Goal: Task Accomplishment & Management: Manage account settings

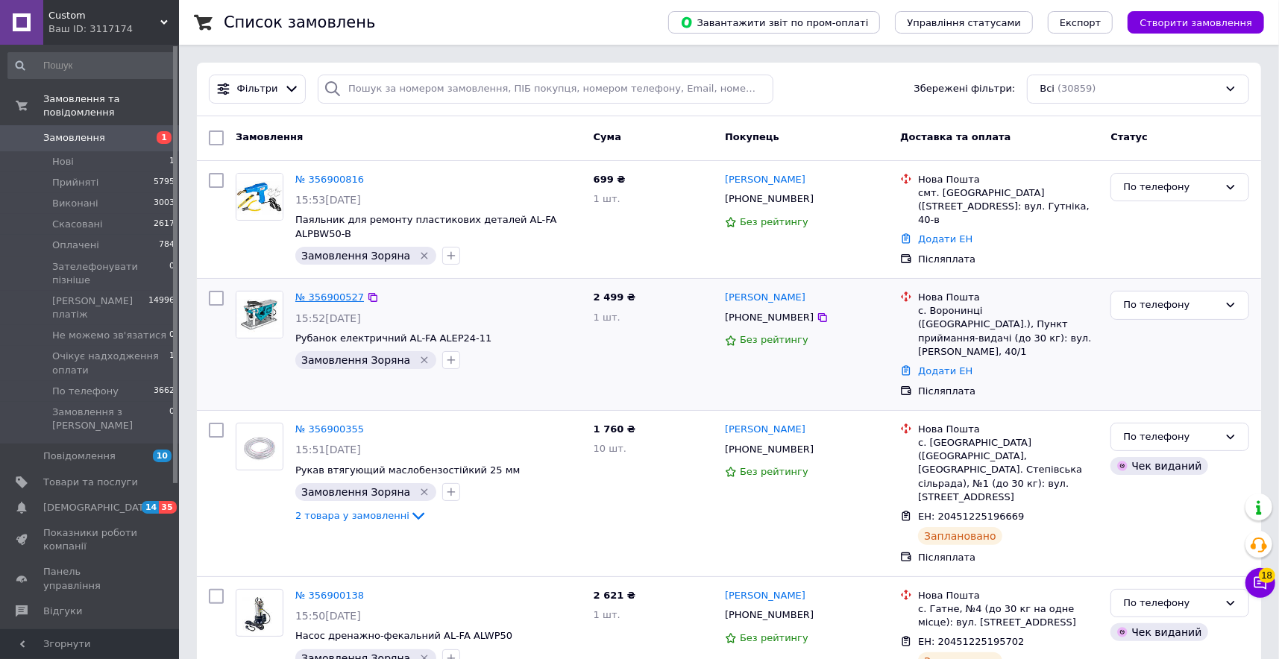
click at [339, 292] on link "№ 356900527" at bounding box center [329, 297] width 69 height 11
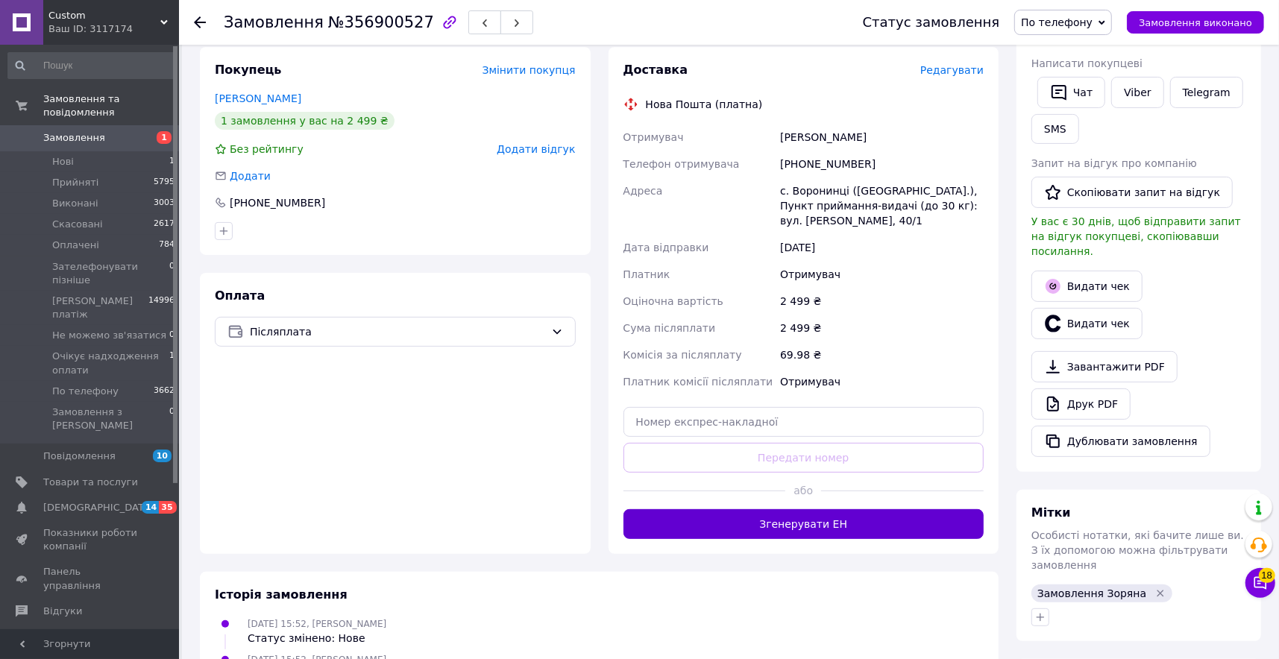
scroll to position [270, 0]
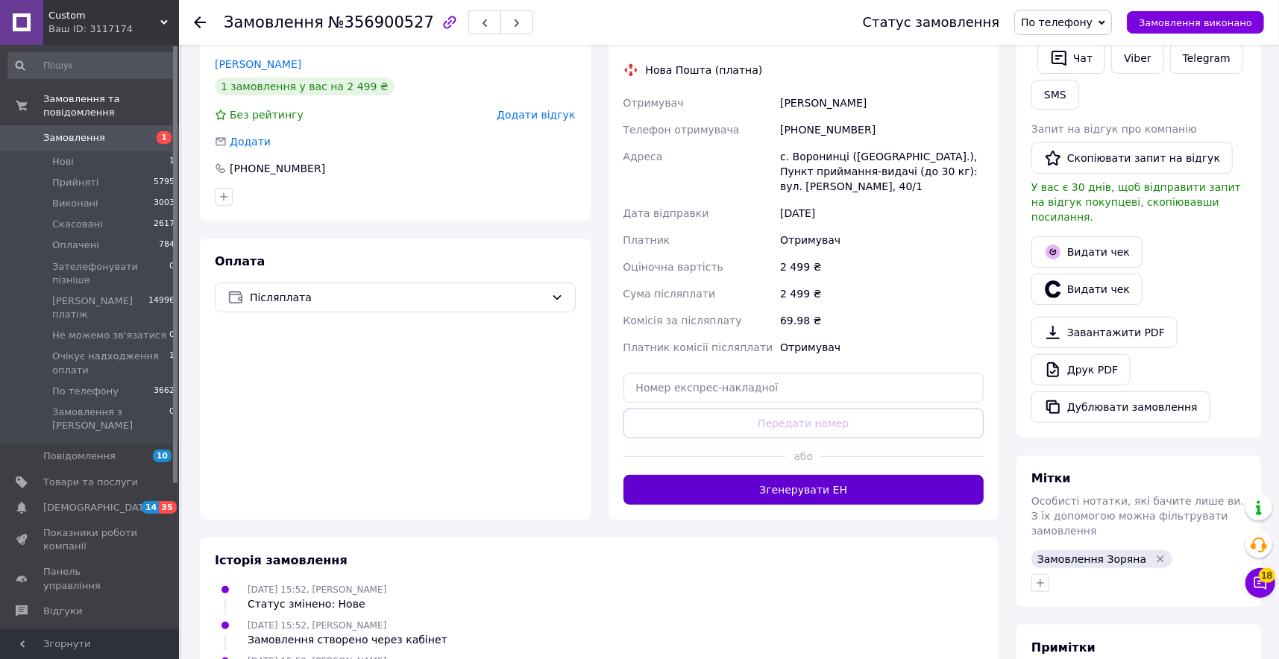
click at [811, 480] on button "Згенерувати ЕН" at bounding box center [804, 490] width 361 height 30
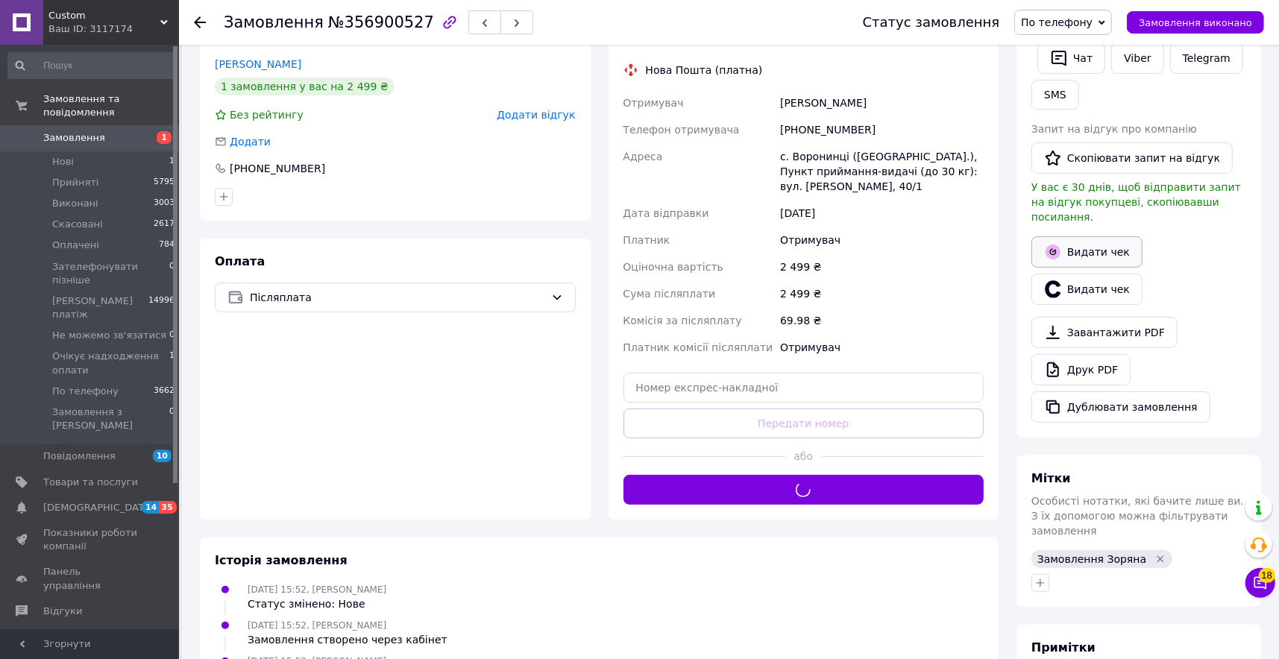
click at [1070, 238] on button "Видати чек" at bounding box center [1087, 251] width 111 height 31
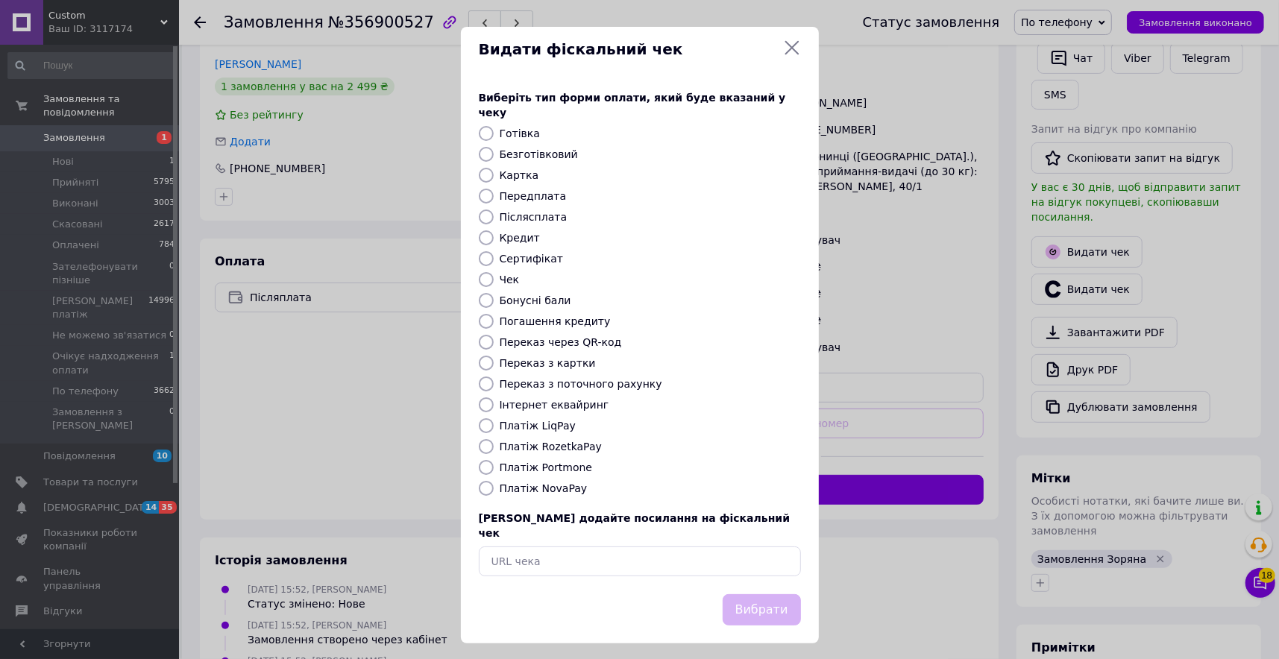
click at [481, 210] on input "Післясплата" at bounding box center [486, 217] width 15 height 15
radio input "true"
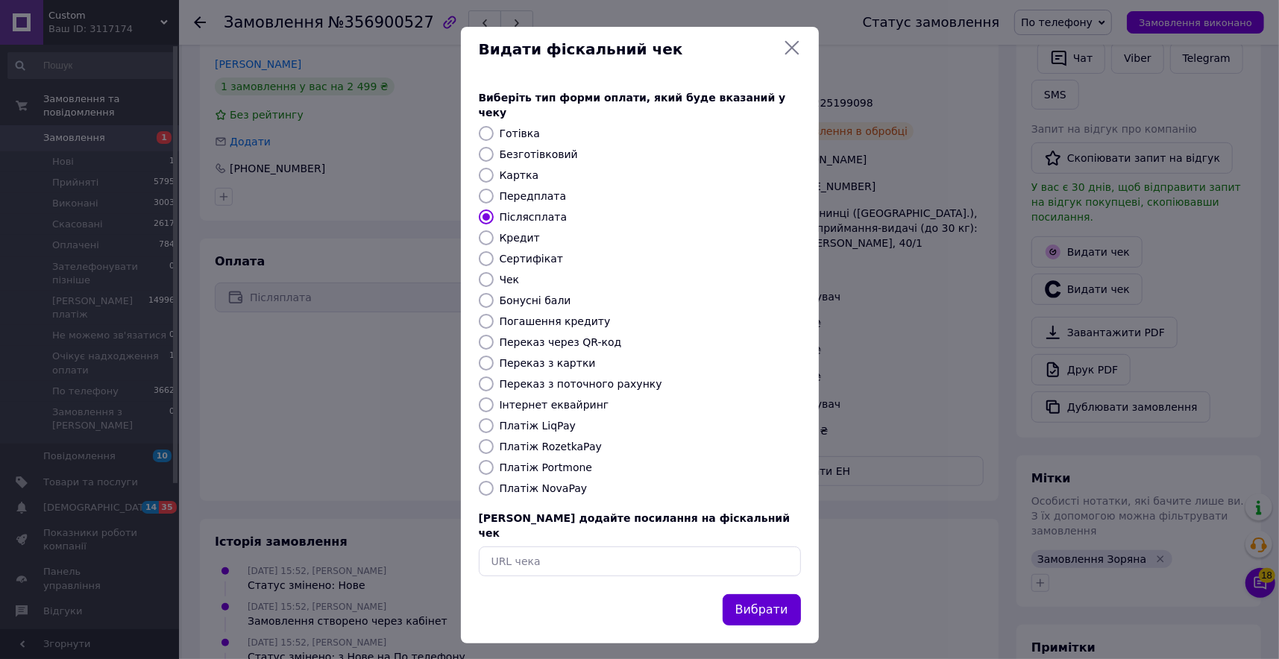
click at [742, 595] on button "Вибрати" at bounding box center [762, 611] width 78 height 32
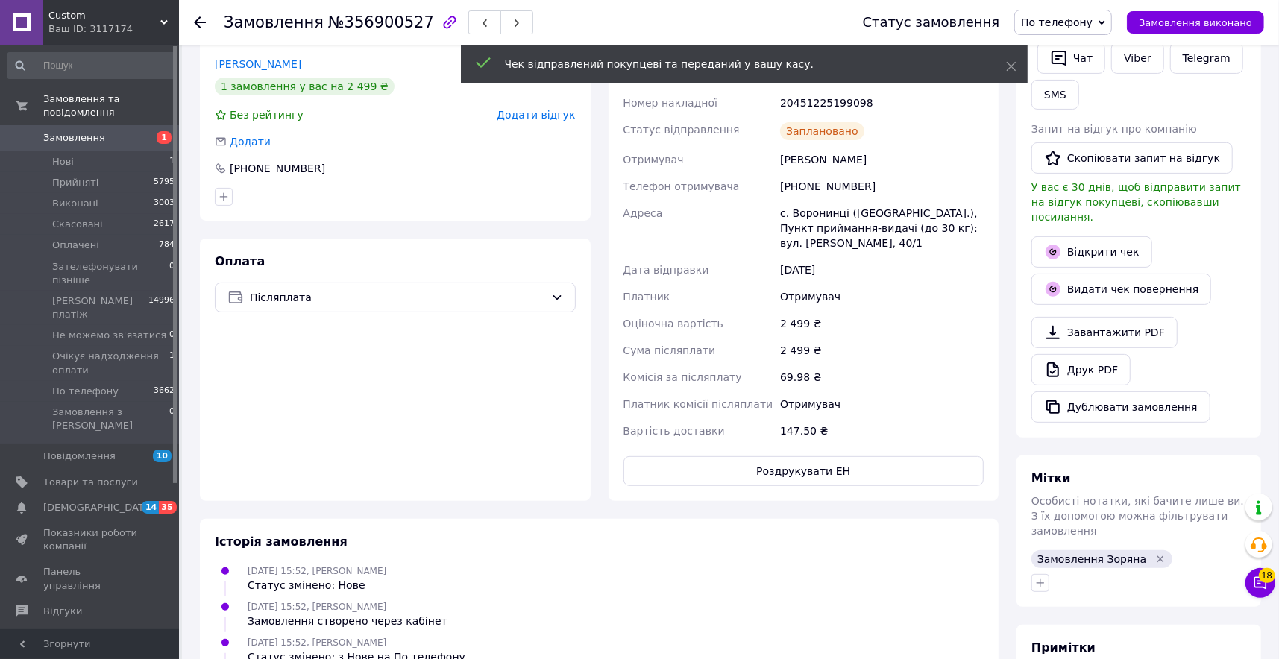
click at [101, 137] on span "Замовлення" at bounding box center [90, 137] width 95 height 13
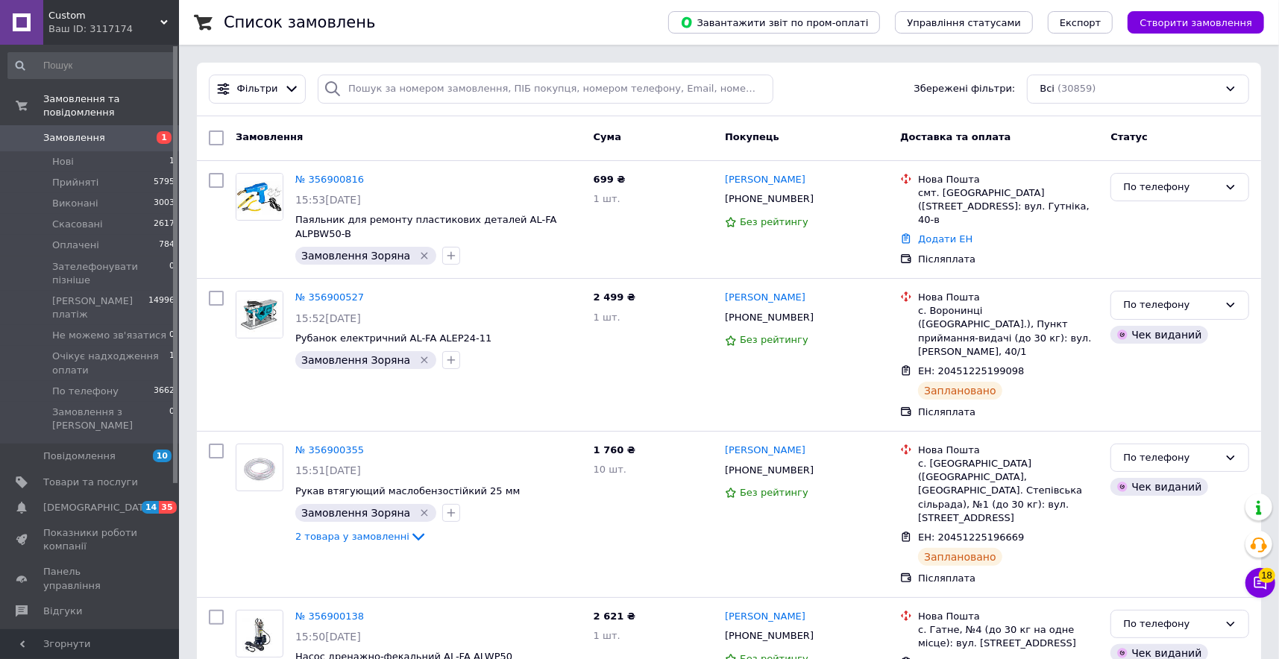
click at [97, 131] on span "Замовлення" at bounding box center [74, 137] width 62 height 13
click at [350, 181] on link "№ 356900816" at bounding box center [329, 179] width 69 height 11
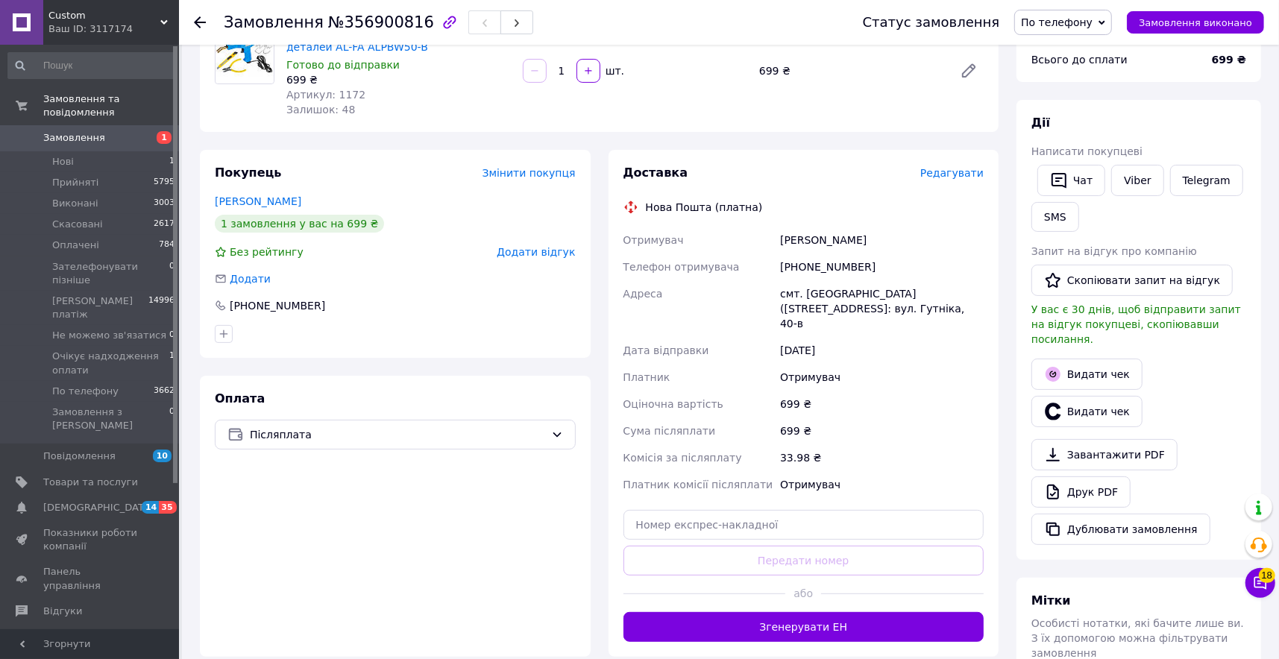
scroll to position [239, 0]
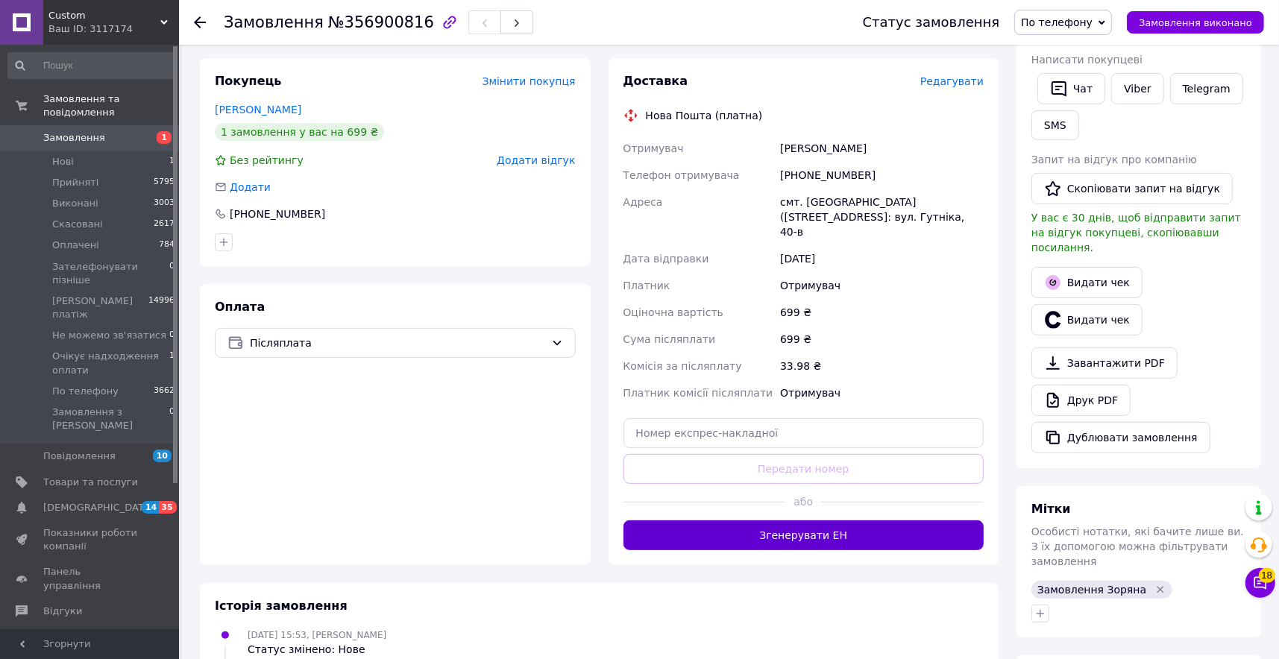
click at [775, 539] on button "Згенерувати ЕН" at bounding box center [804, 536] width 361 height 30
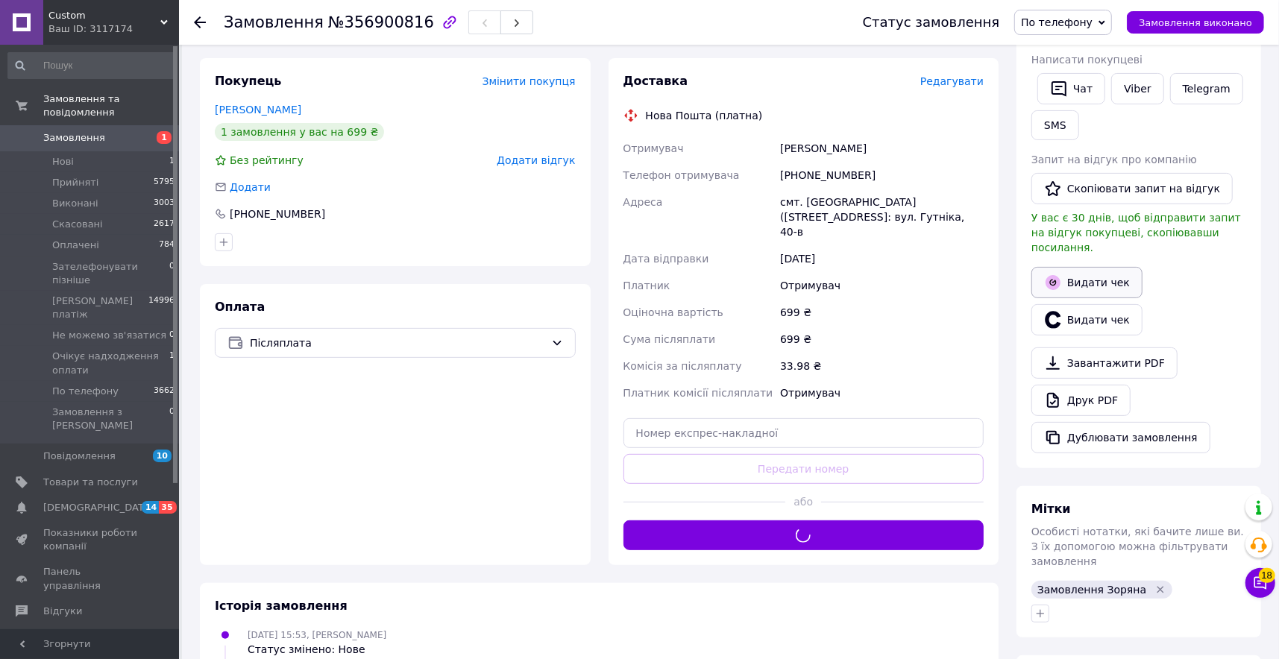
click at [1062, 284] on button "Видати чек" at bounding box center [1087, 282] width 111 height 31
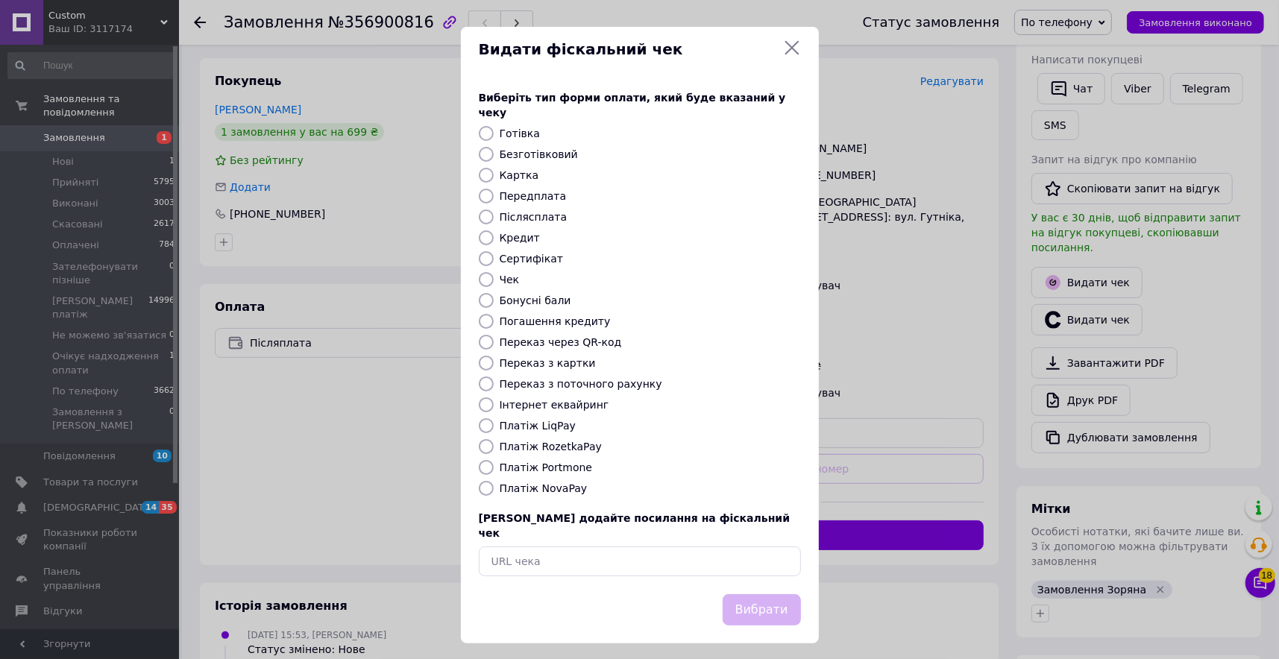
click at [486, 212] on input "Післясплата" at bounding box center [486, 217] width 15 height 15
radio input "true"
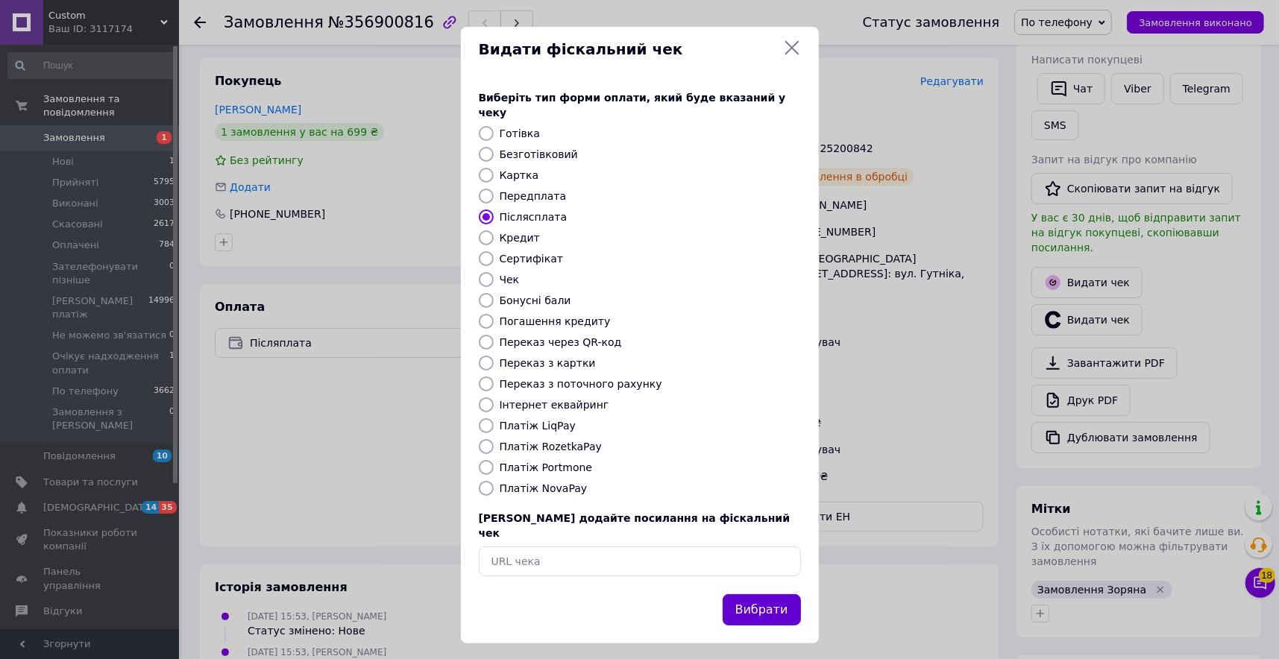
click at [766, 595] on button "Вибрати" at bounding box center [762, 611] width 78 height 32
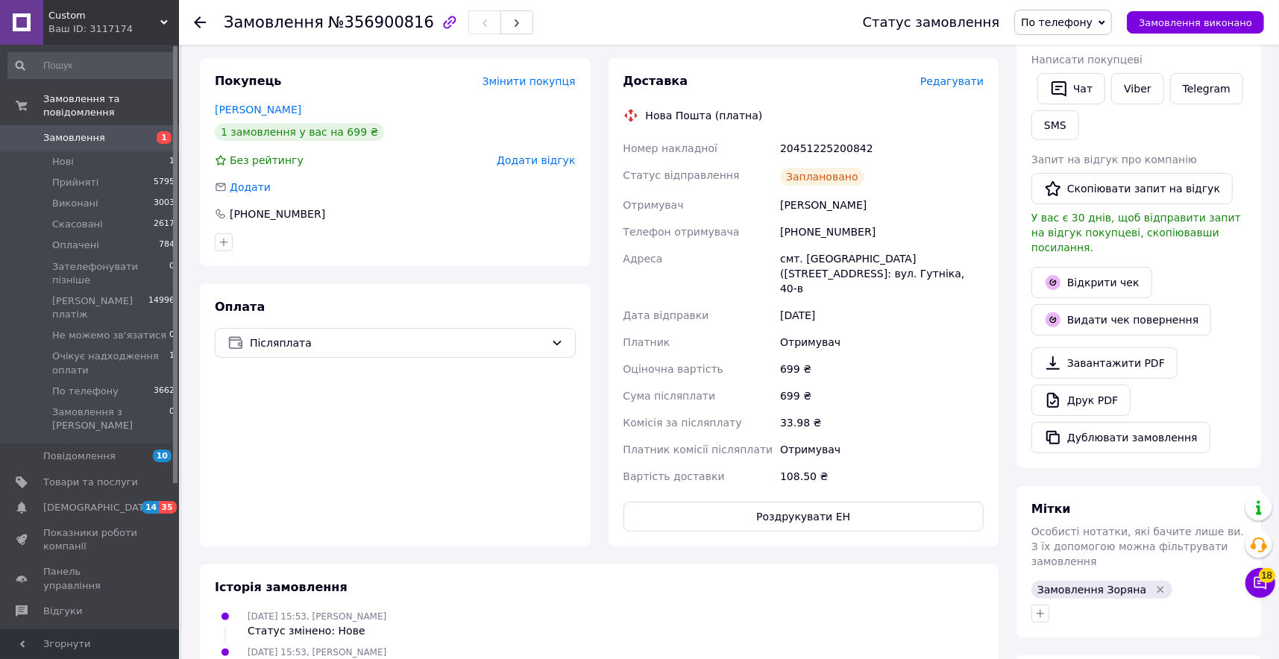
click at [110, 141] on span "Замовлення" at bounding box center [90, 137] width 95 height 13
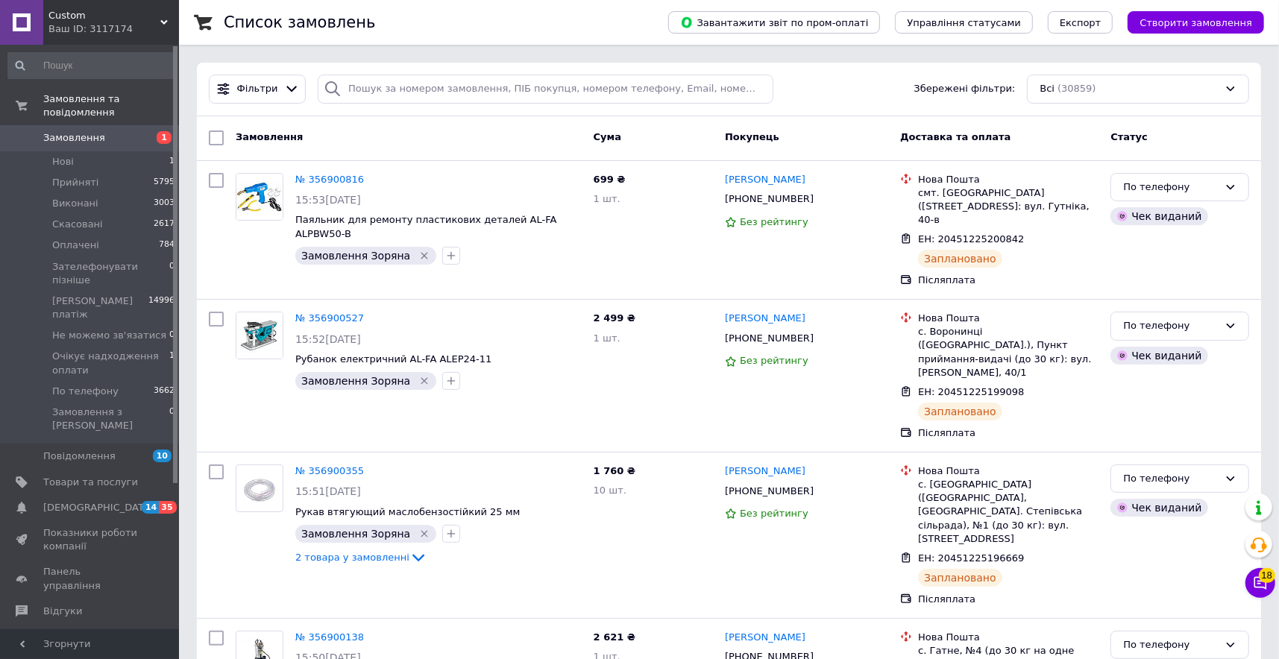
click at [96, 132] on span "Замовлення" at bounding box center [74, 137] width 62 height 13
click at [327, 178] on link "№ 356900816" at bounding box center [329, 179] width 69 height 11
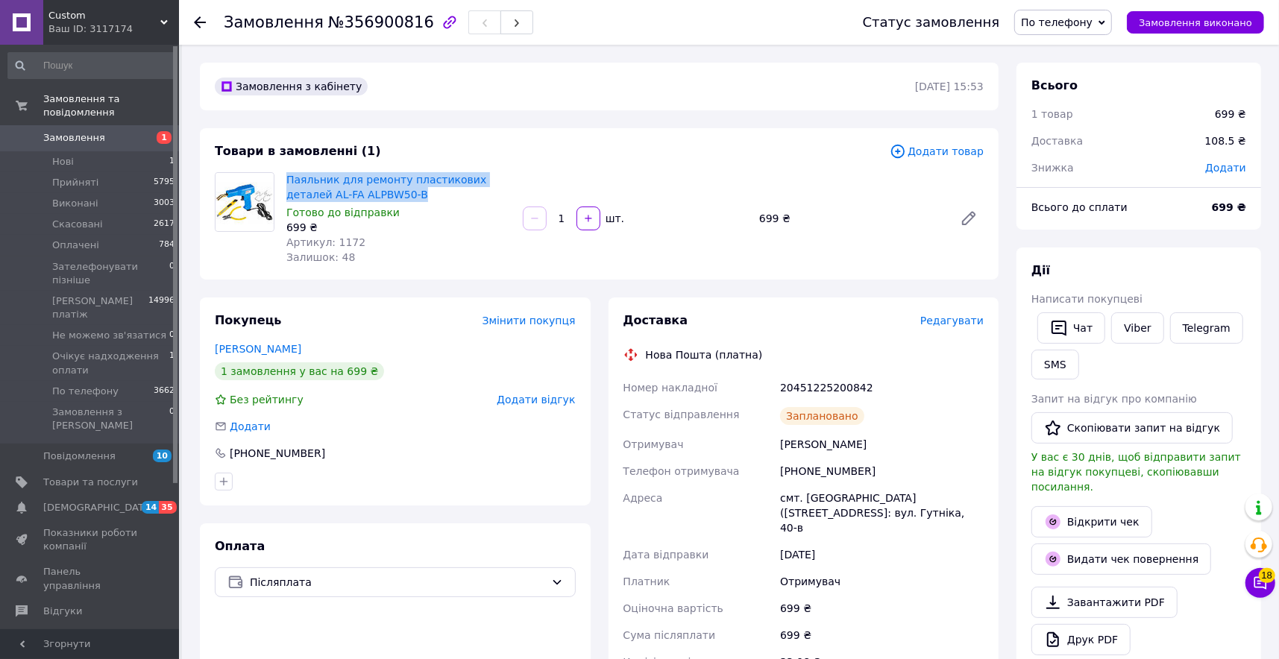
drag, startPoint x: 439, startPoint y: 195, endPoint x: 283, endPoint y: 184, distance: 156.3
click at [283, 184] on div "Паяльник для ремонту пластикових деталей AL-FA ALPBW50-B Готово до відправки 69…" at bounding box center [398, 218] width 236 height 98
copy link "Паяльник для ремонту пластикових деталей AL-FA ALPBW50-B"
click at [78, 134] on span "Замовлення" at bounding box center [74, 137] width 62 height 13
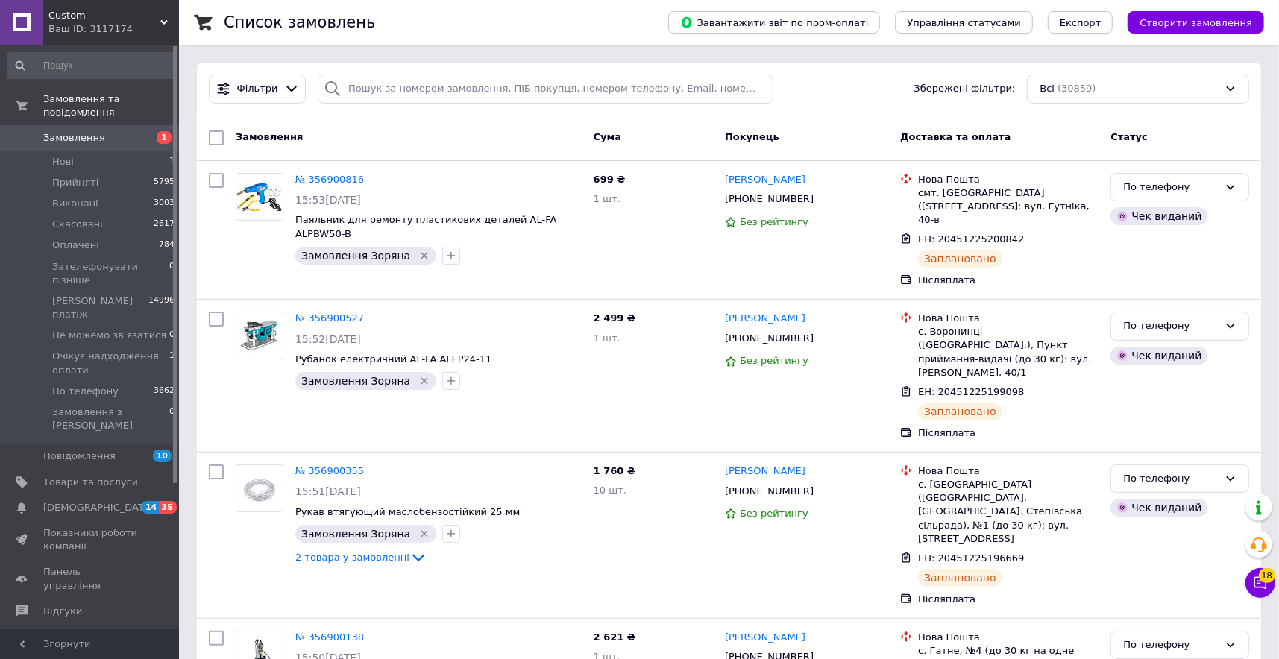
click at [90, 139] on span "Замовлення" at bounding box center [74, 137] width 62 height 13
click at [90, 135] on span "Замовлення" at bounding box center [74, 137] width 62 height 13
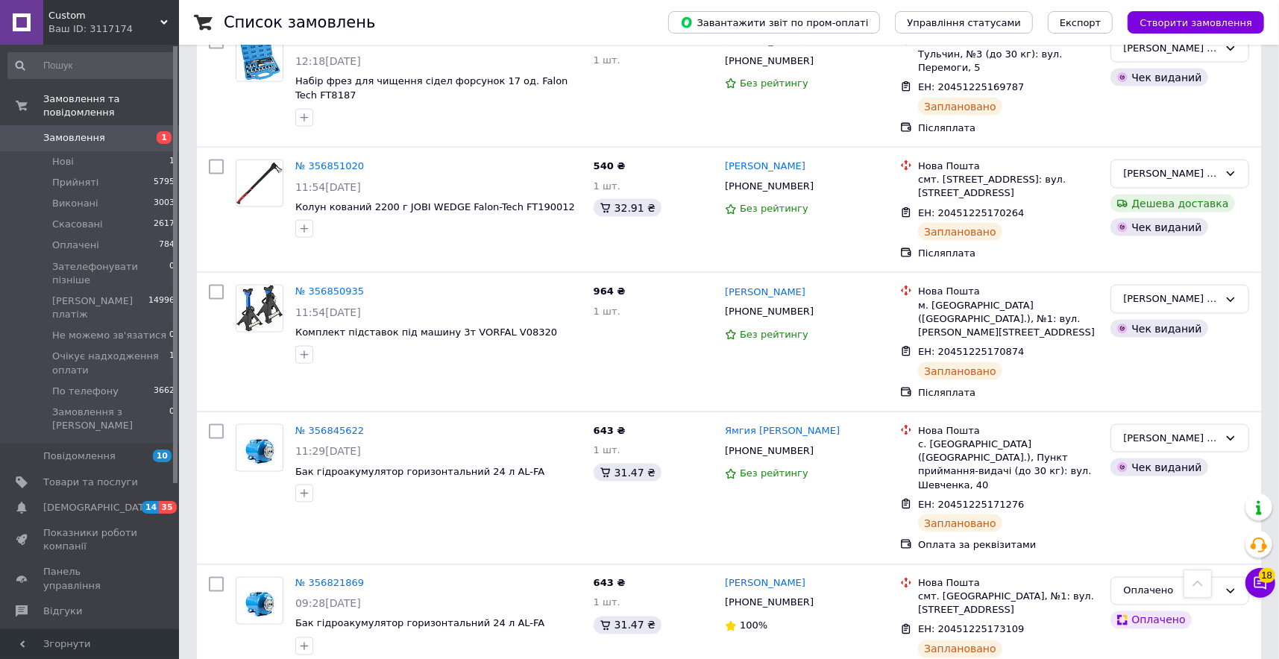
scroll to position [1612, 0]
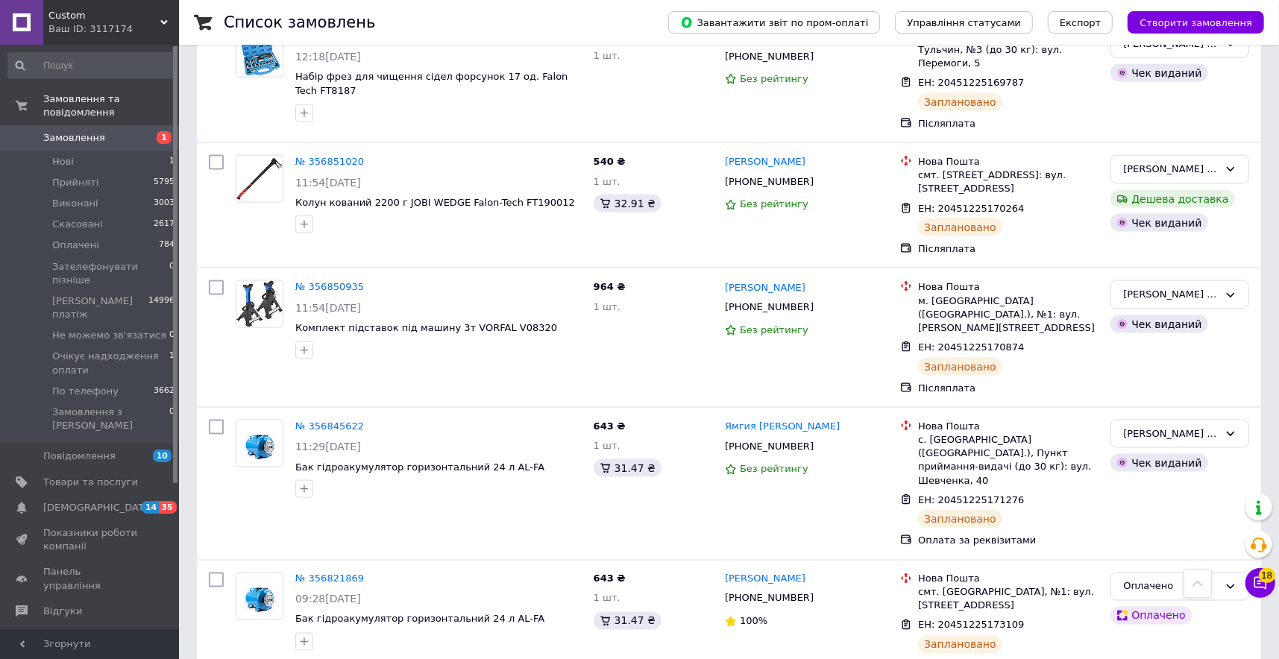
click at [117, 134] on span "Замовлення" at bounding box center [90, 137] width 95 height 13
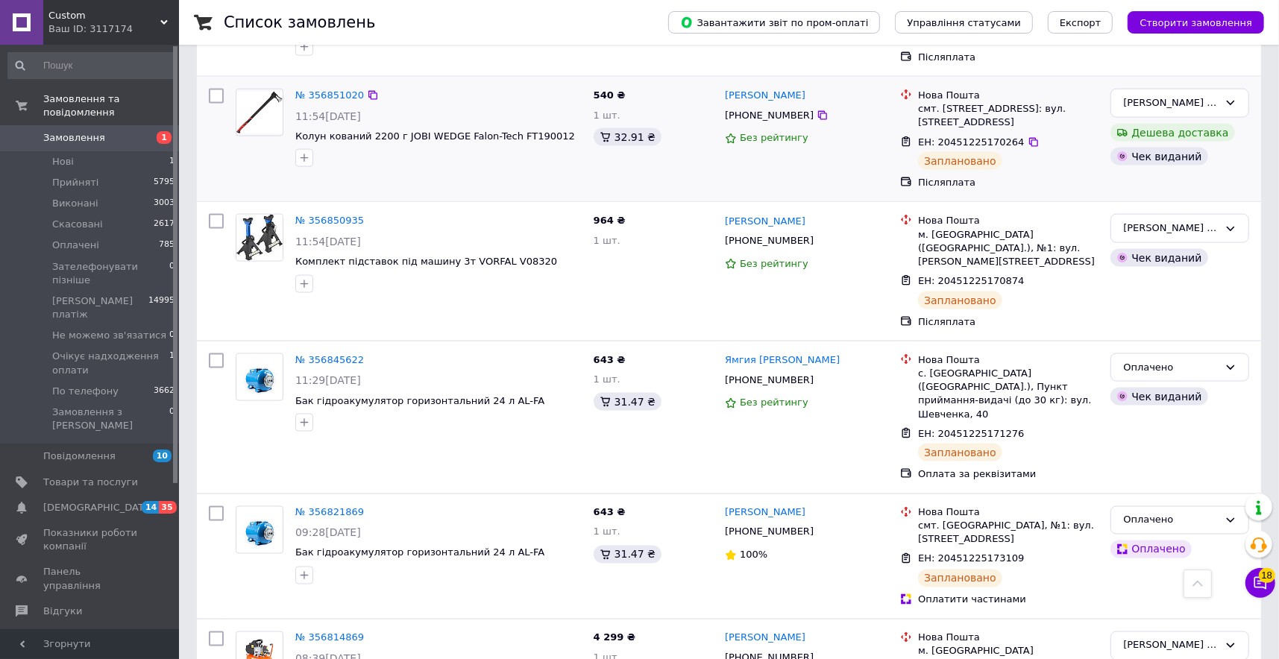
scroll to position [1681, 0]
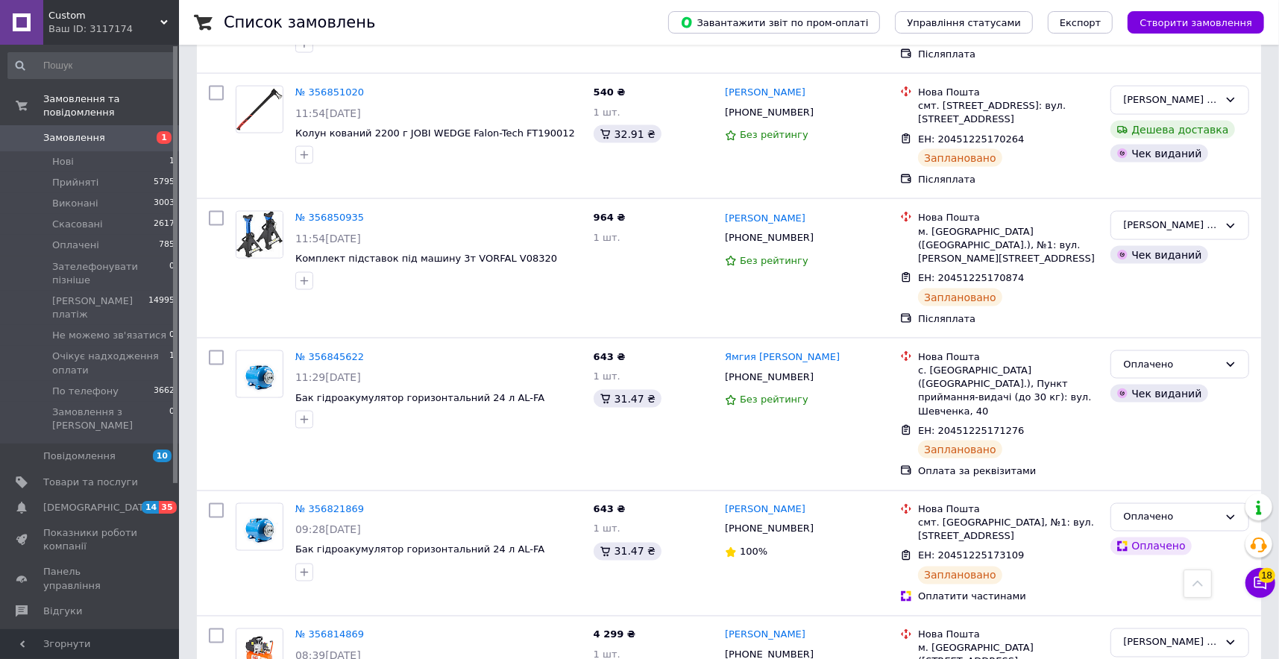
click at [125, 140] on span "Замовлення" at bounding box center [90, 137] width 95 height 13
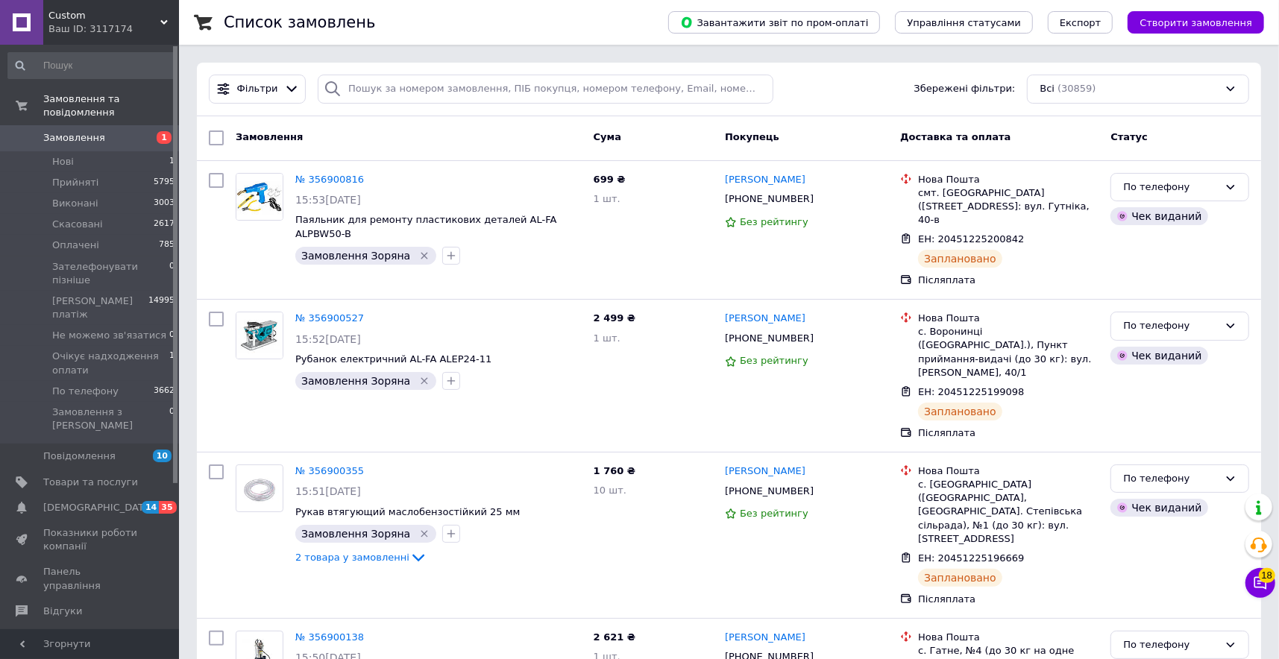
click at [95, 135] on span "Замовлення" at bounding box center [74, 137] width 62 height 13
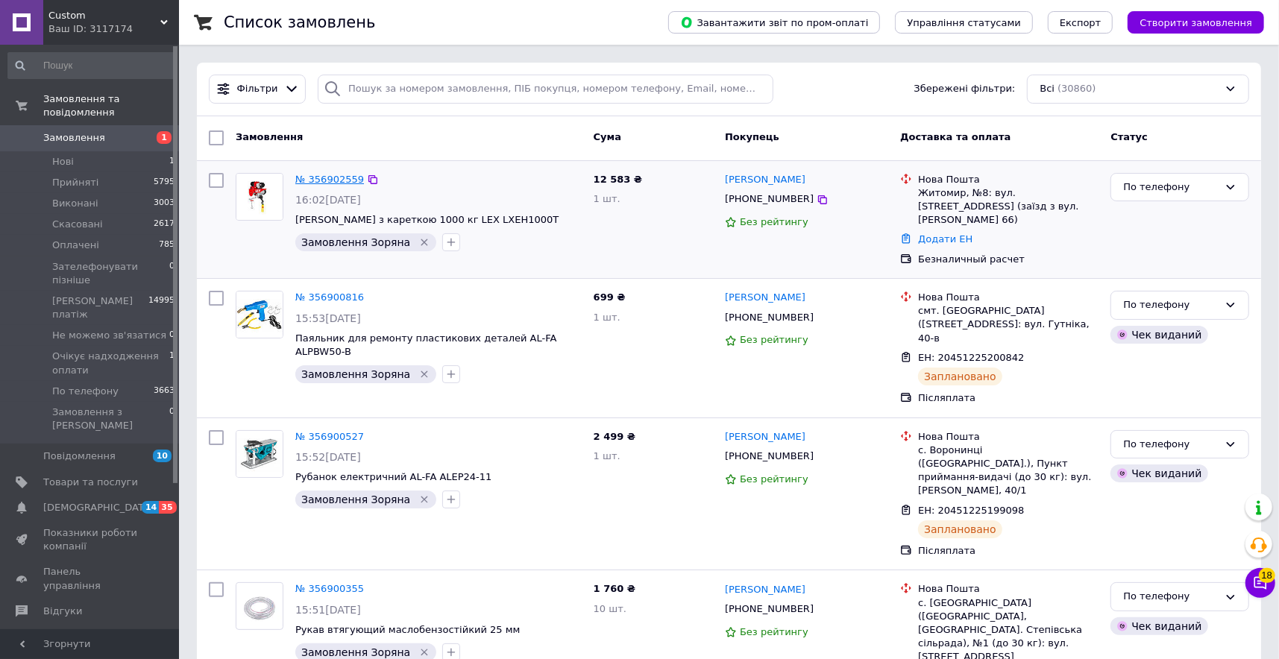
click at [339, 176] on link "№ 356902559" at bounding box center [329, 179] width 69 height 11
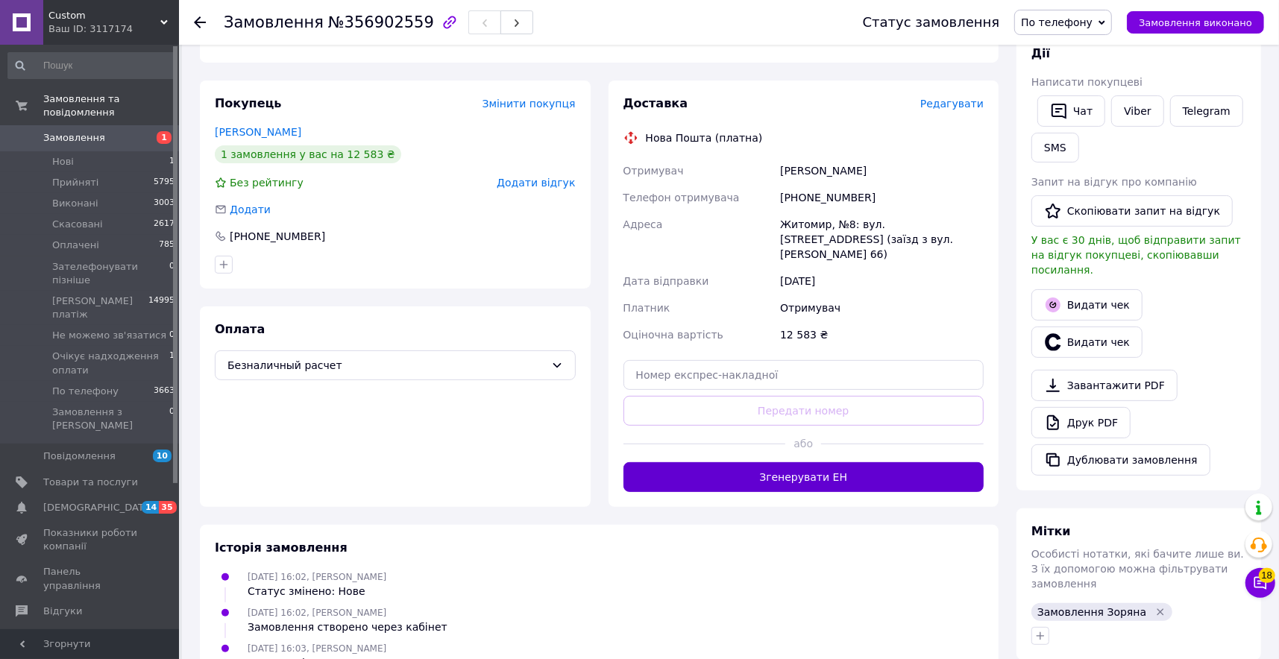
click at [774, 468] on button "Згенерувати ЕН" at bounding box center [804, 478] width 361 height 30
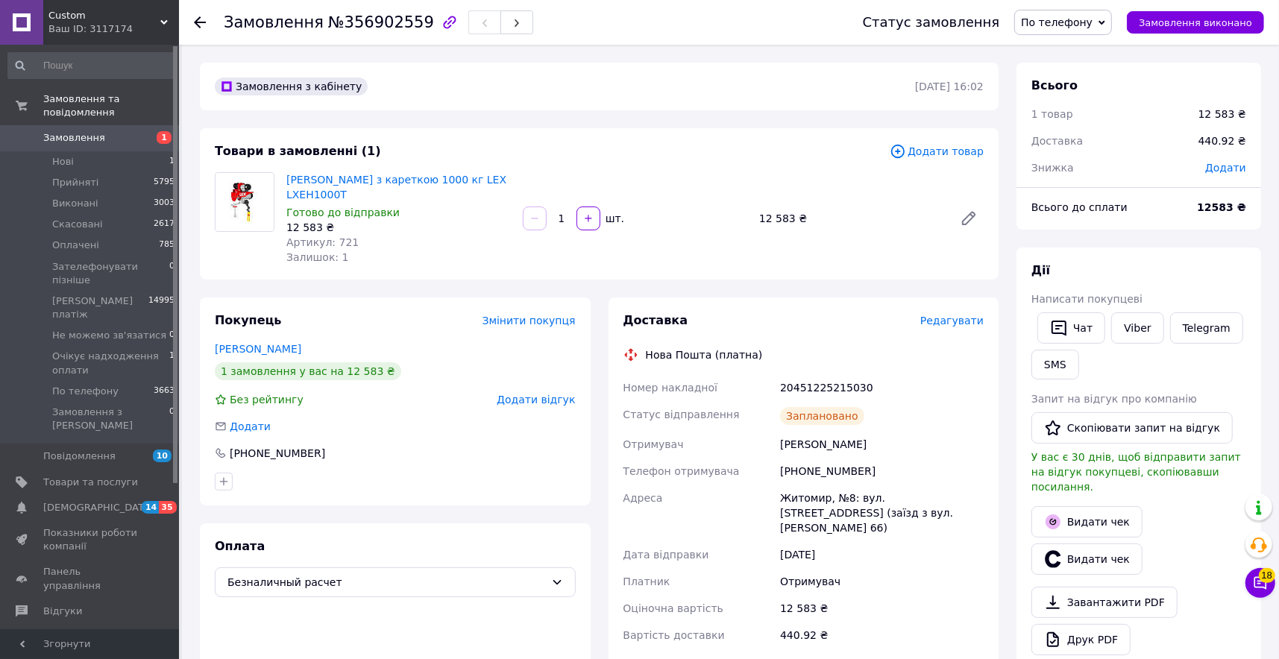
click at [811, 463] on div "[PHONE_NUMBER]" at bounding box center [882, 471] width 210 height 27
copy div "380967171278"
click at [811, 499] on div "Житомир, №8: вул. [STREET_ADDRESS] (заїзд з вул. [PERSON_NAME] 66)" at bounding box center [882, 513] width 210 height 57
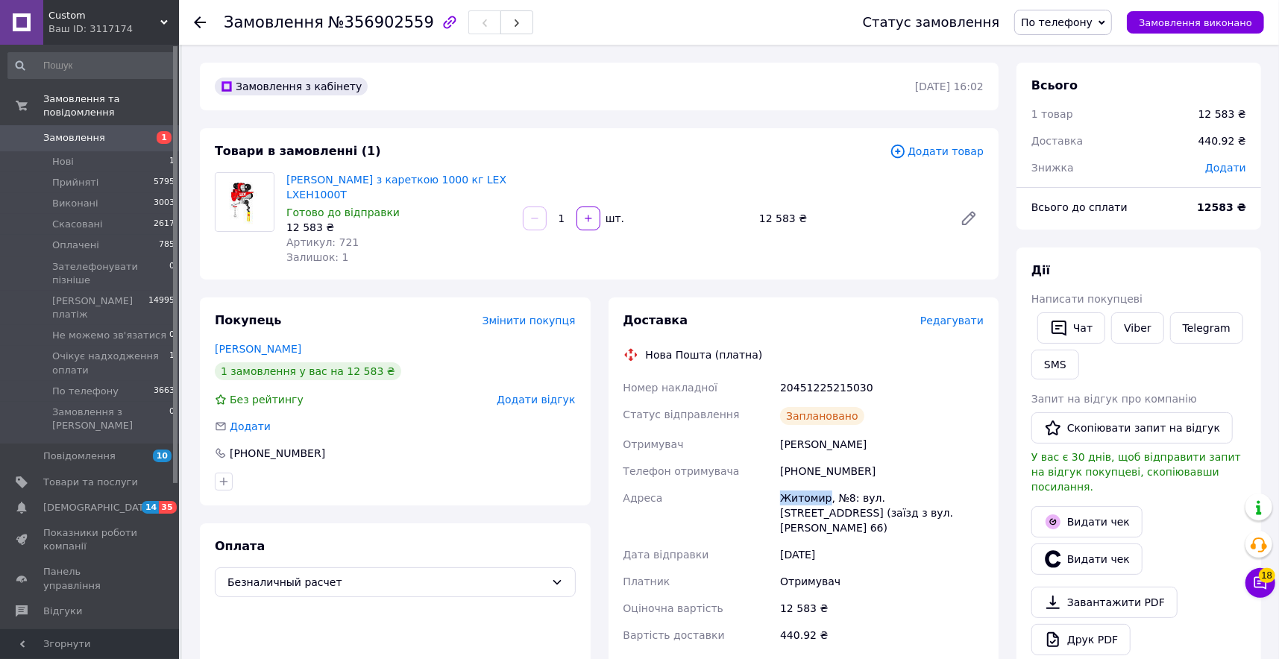
copy div "Житомир"
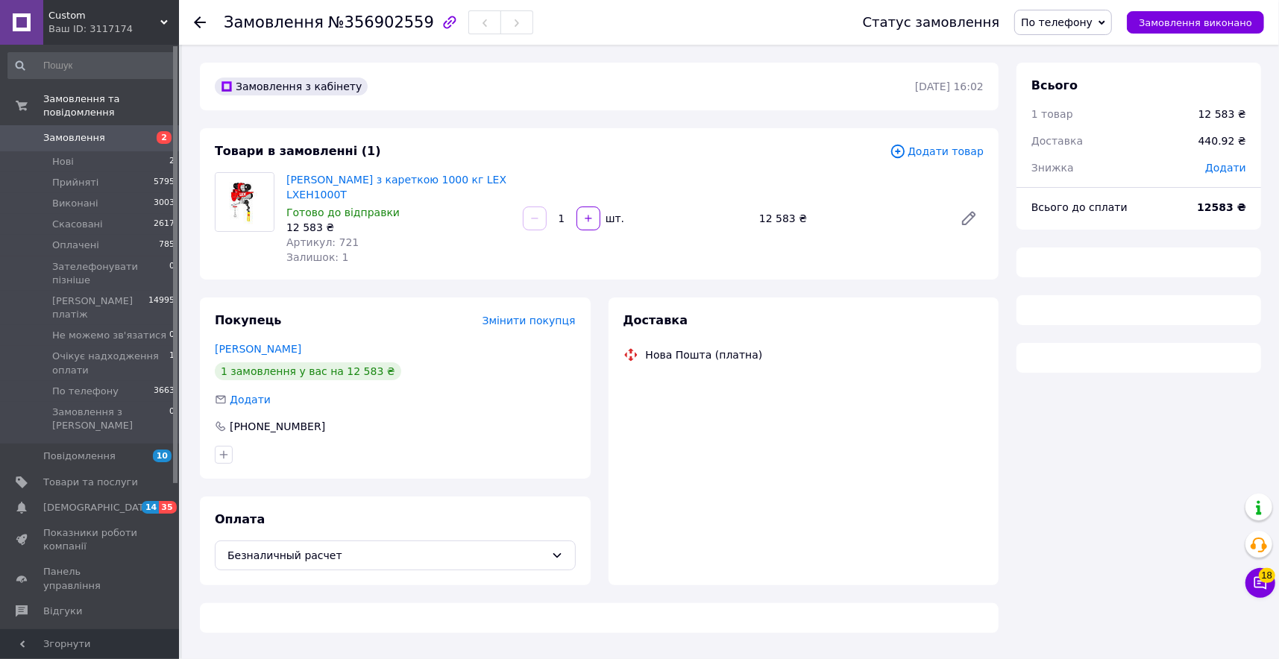
click at [81, 142] on span "Замовлення" at bounding box center [74, 137] width 62 height 13
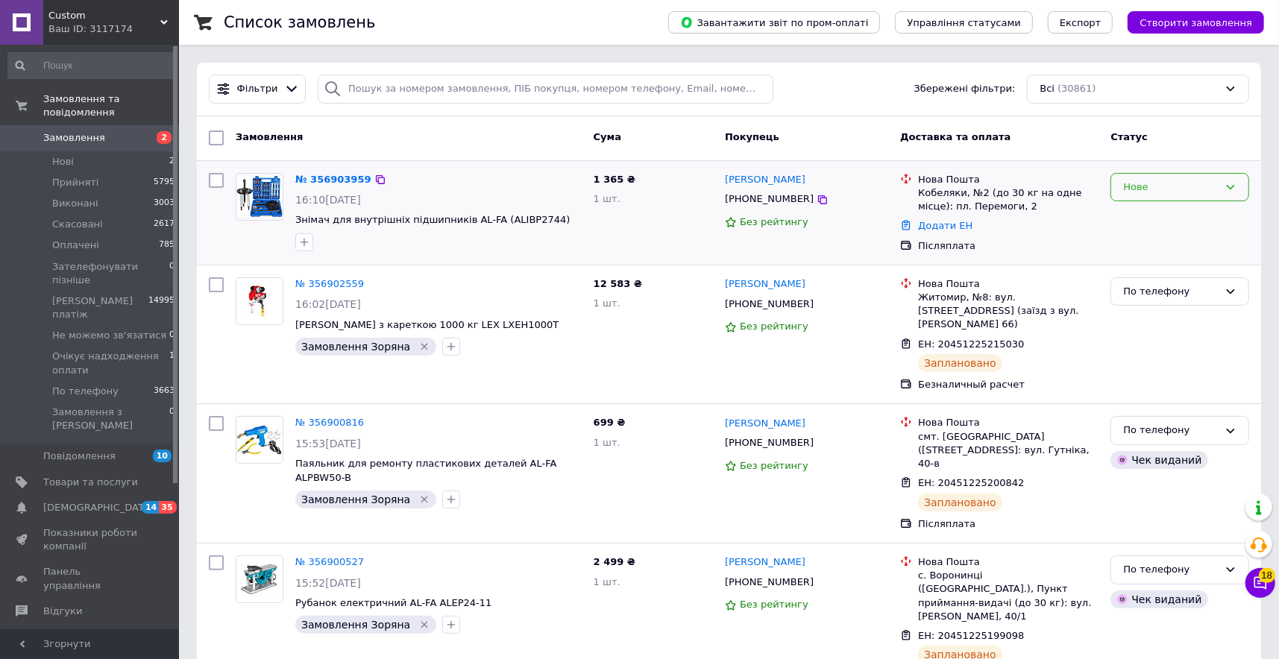
click at [1200, 187] on div "Нове" at bounding box center [1170, 188] width 95 height 16
click at [1159, 218] on li "Прийнято" at bounding box center [1180, 218] width 137 height 28
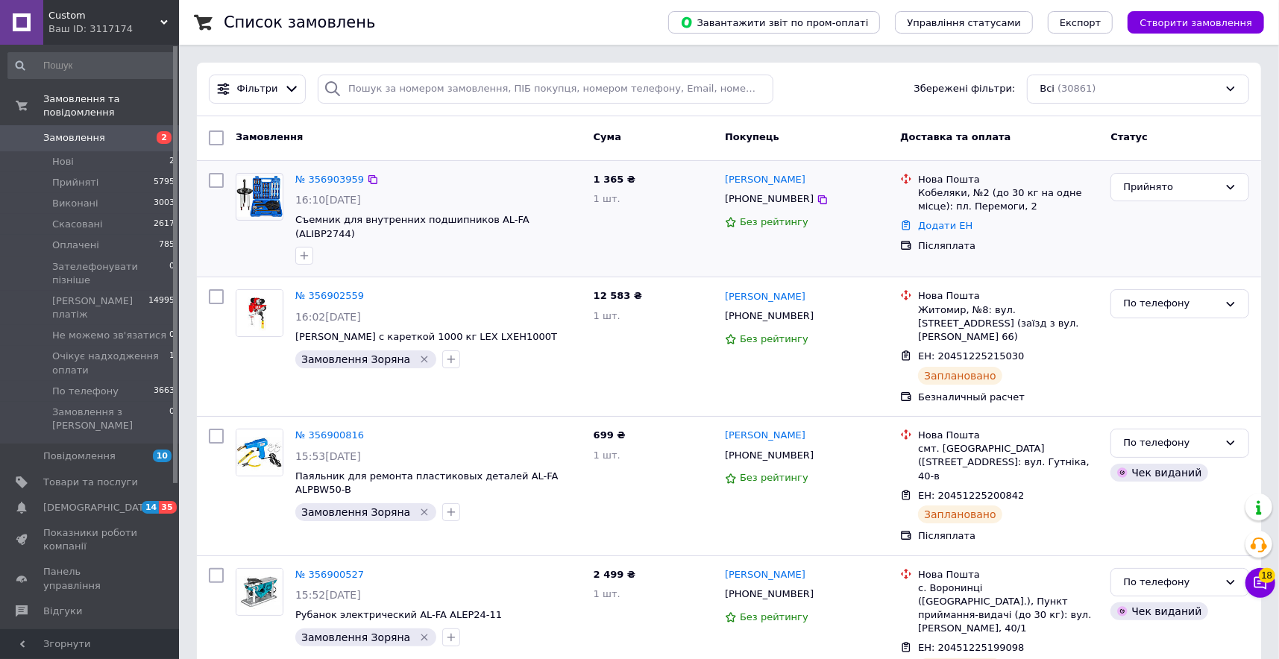
click at [96, 140] on span "Замовлення" at bounding box center [74, 137] width 62 height 13
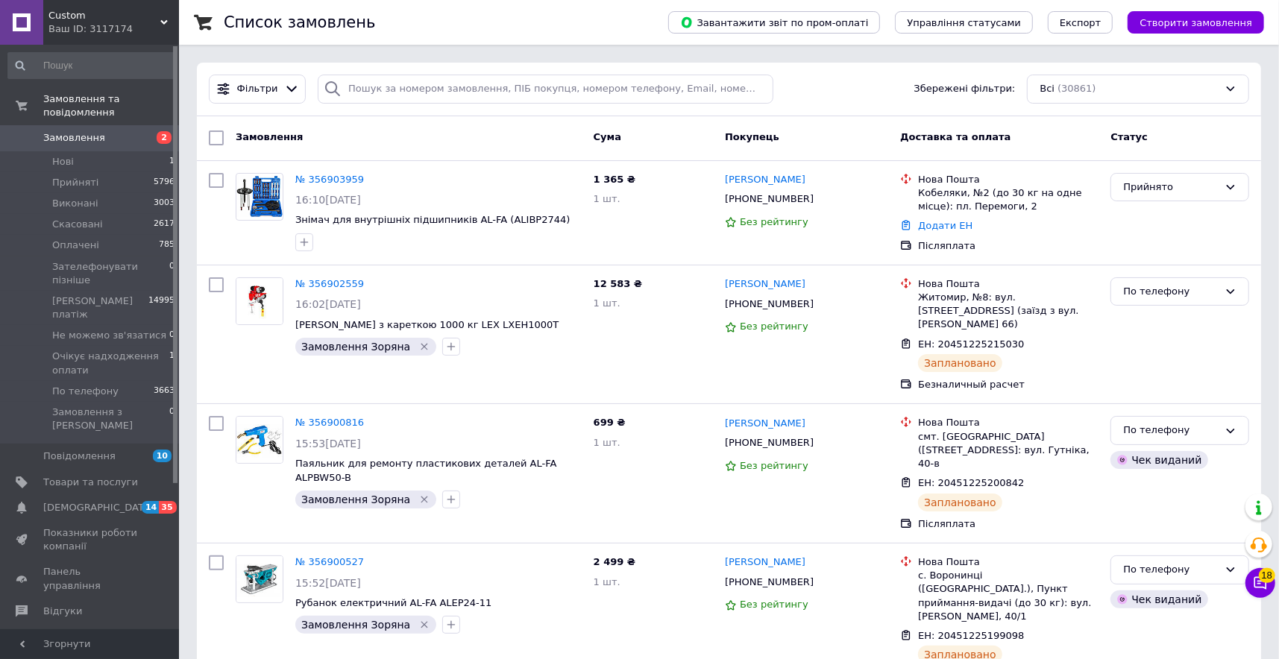
click at [140, 135] on span "2" at bounding box center [158, 137] width 41 height 13
click at [111, 140] on span "Замовлення" at bounding box center [90, 137] width 95 height 13
